Goal: Communication & Community: Answer question/provide support

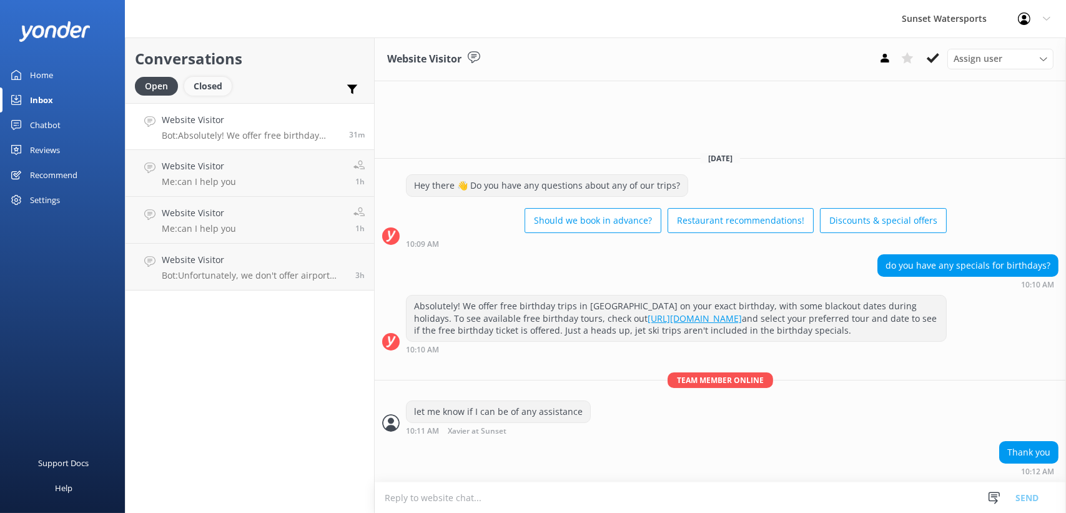
click at [210, 88] on div "Closed" at bounding box center [207, 86] width 47 height 19
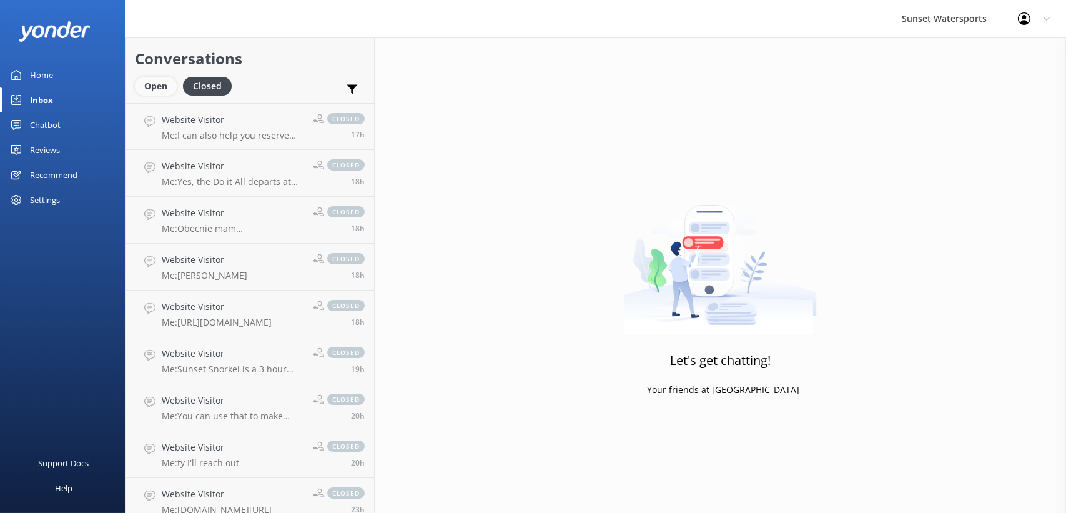
click at [164, 89] on div "Open" at bounding box center [156, 86] width 42 height 19
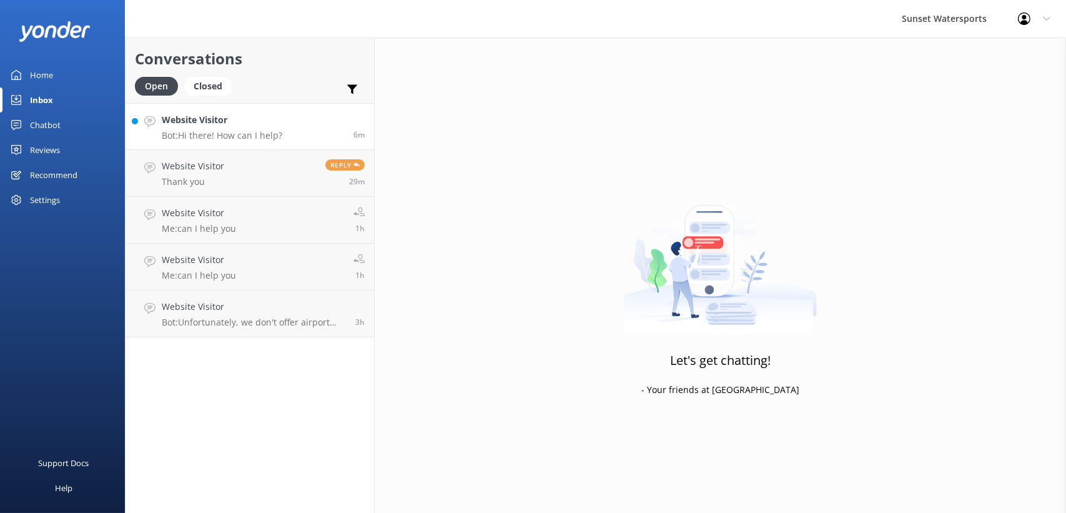
click at [221, 133] on p "Bot: Hi there! How can I help?" at bounding box center [222, 135] width 121 height 11
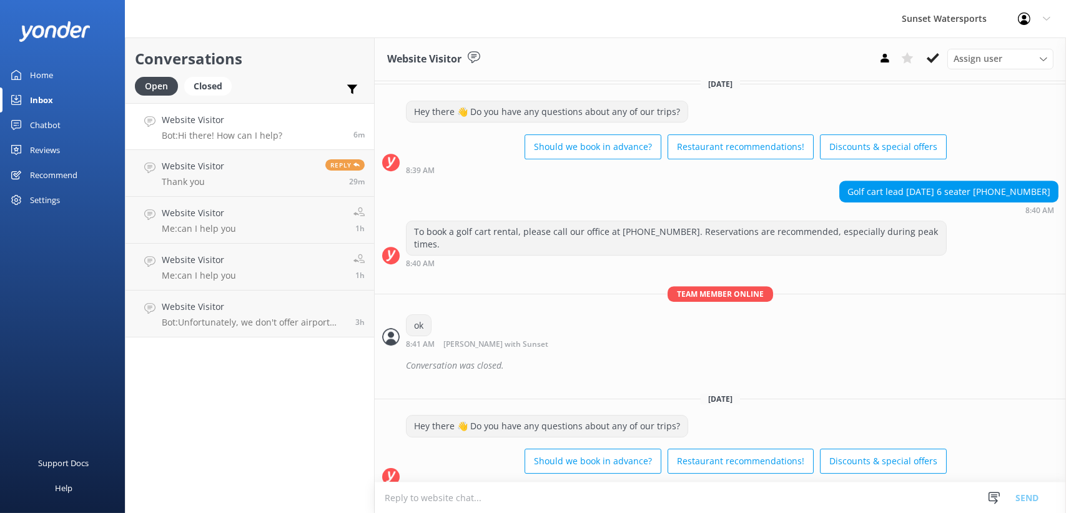
scroll to position [6598, 0]
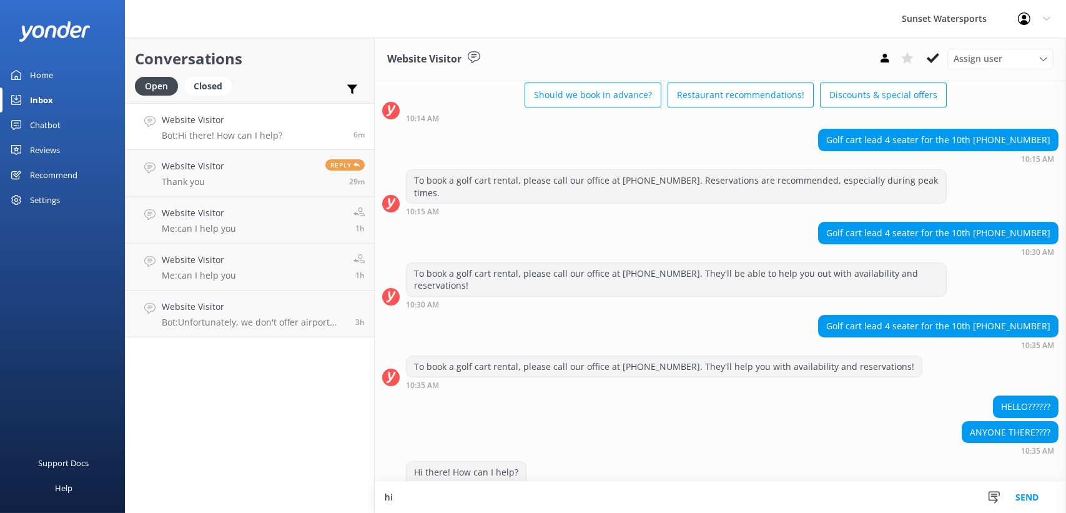
type textarea "h"
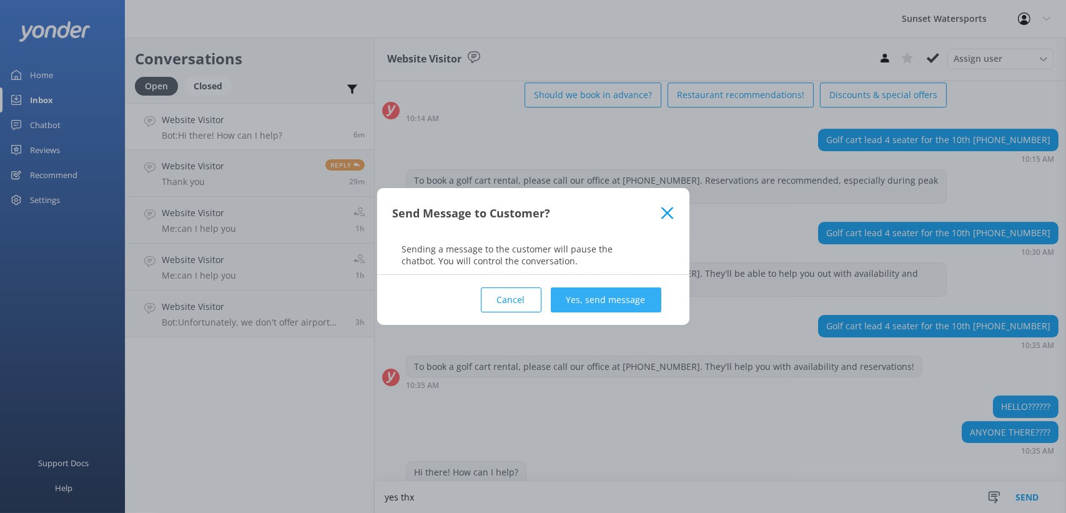
type textarea "yes thx"
click at [614, 297] on button "Yes, send message" at bounding box center [606, 299] width 111 height 25
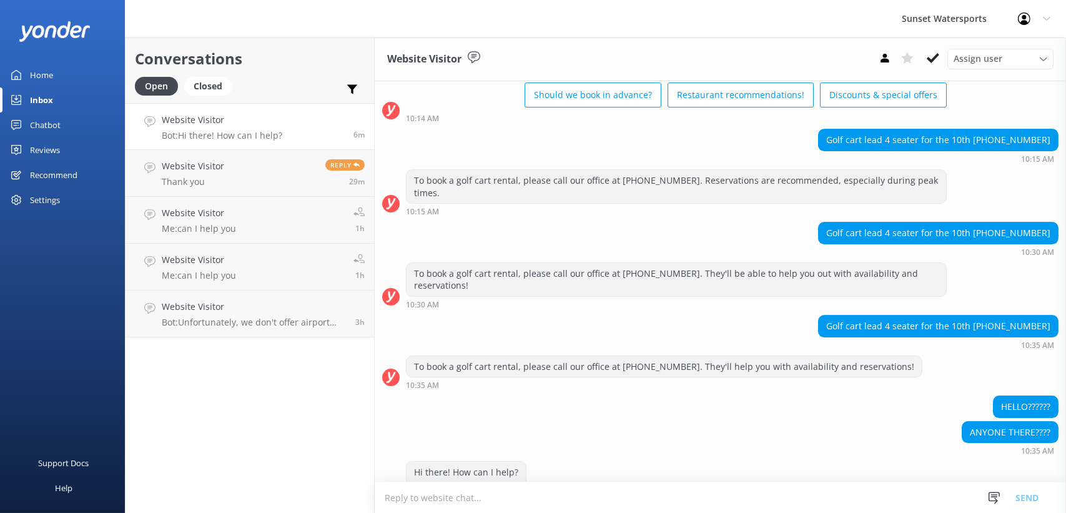
scroll to position [6679, 0]
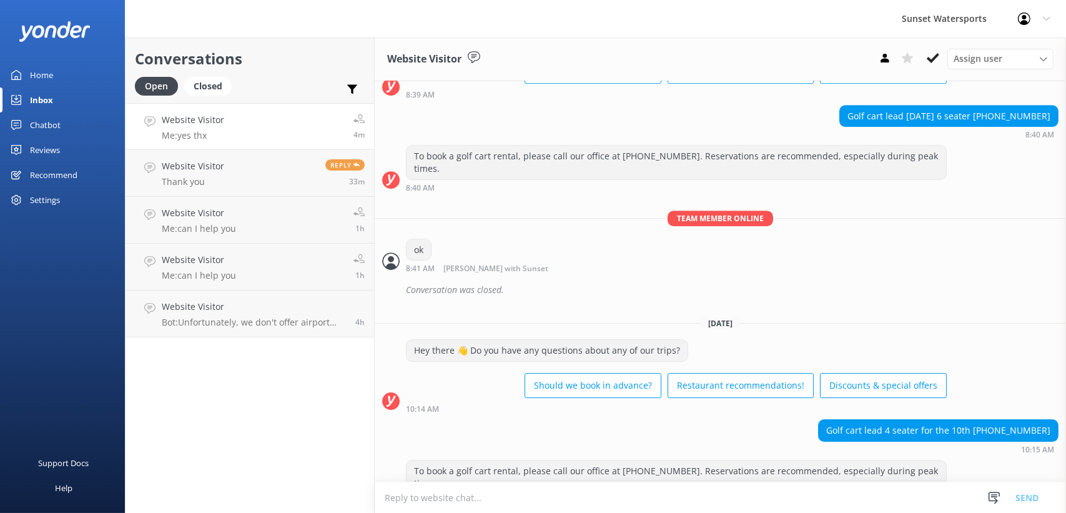
scroll to position [6694, 0]
